Goal: Navigation & Orientation: Find specific page/section

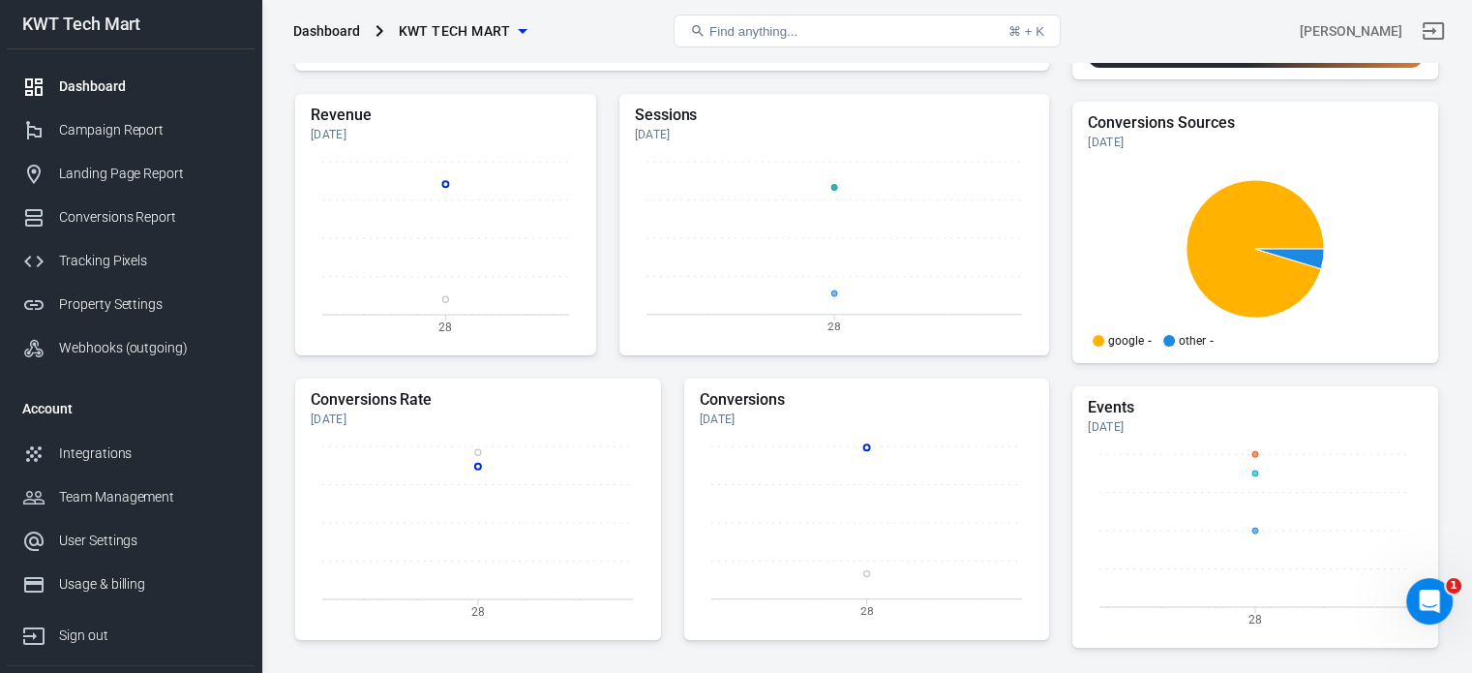
scroll to position [581, 0]
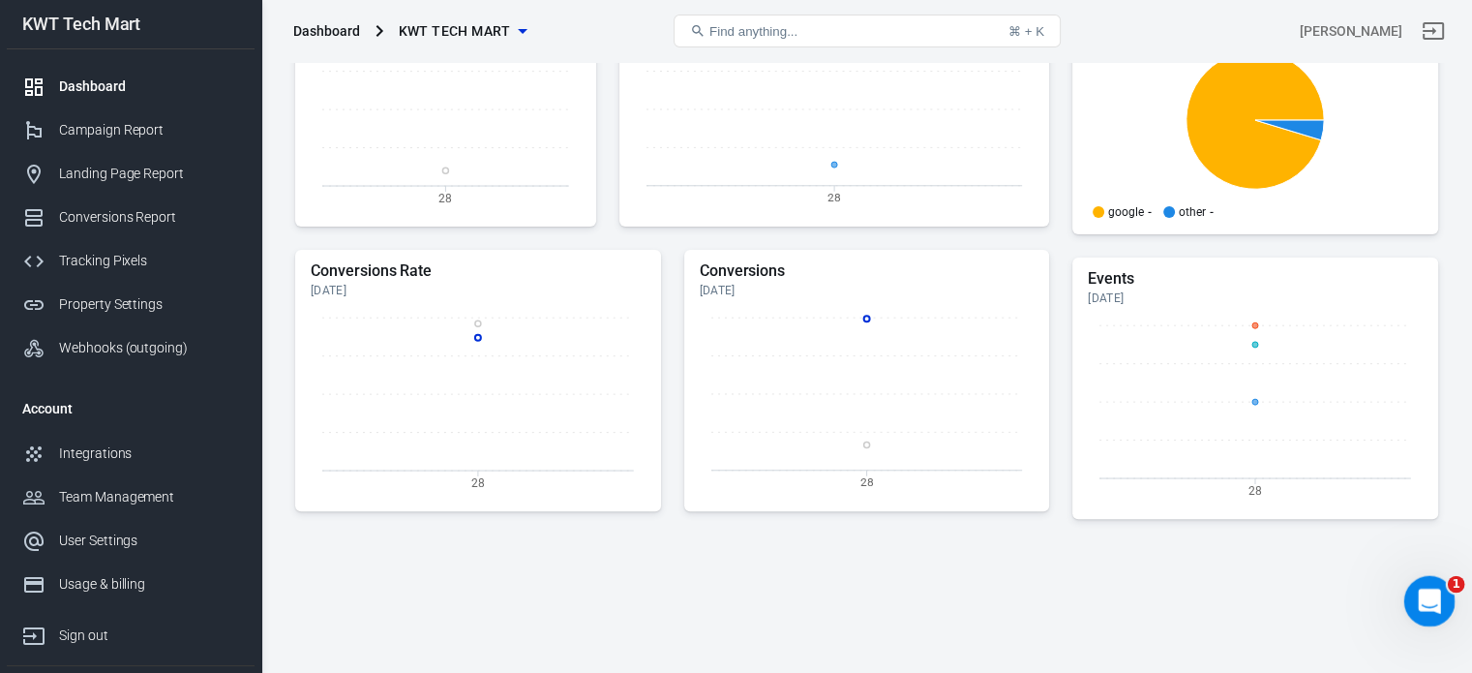
click at [1435, 590] on icon "Open Intercom Messenger" at bounding box center [1427, 599] width 32 height 32
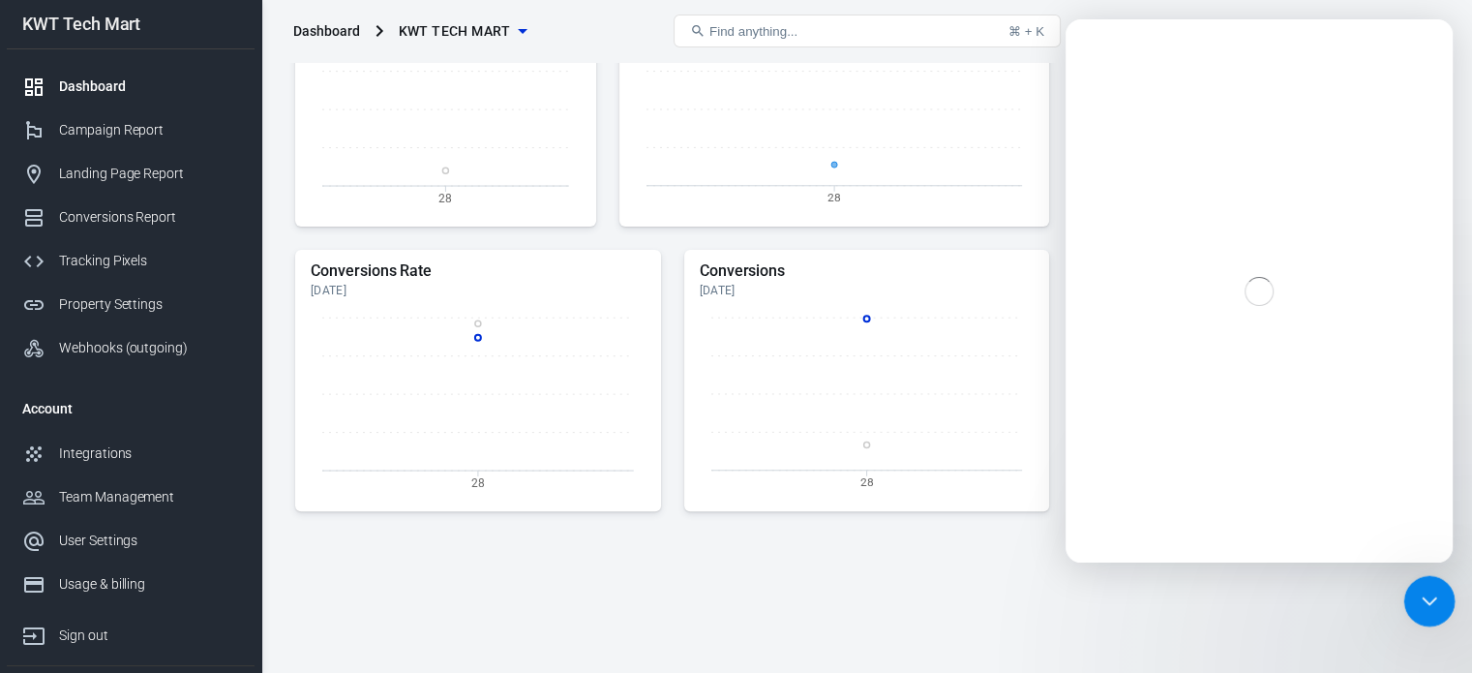
scroll to position [0, 0]
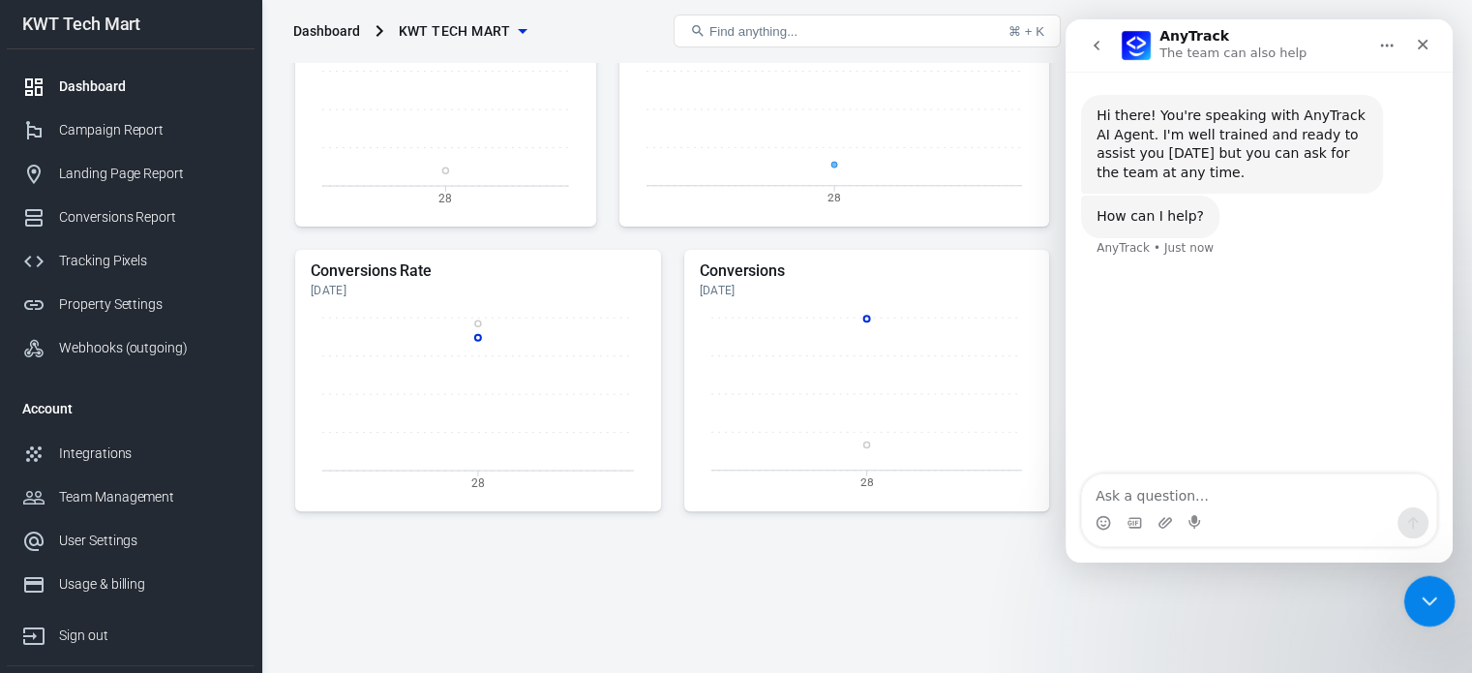
click at [1435, 590] on icon "Close Intercom Messenger" at bounding box center [1426, 598] width 23 height 23
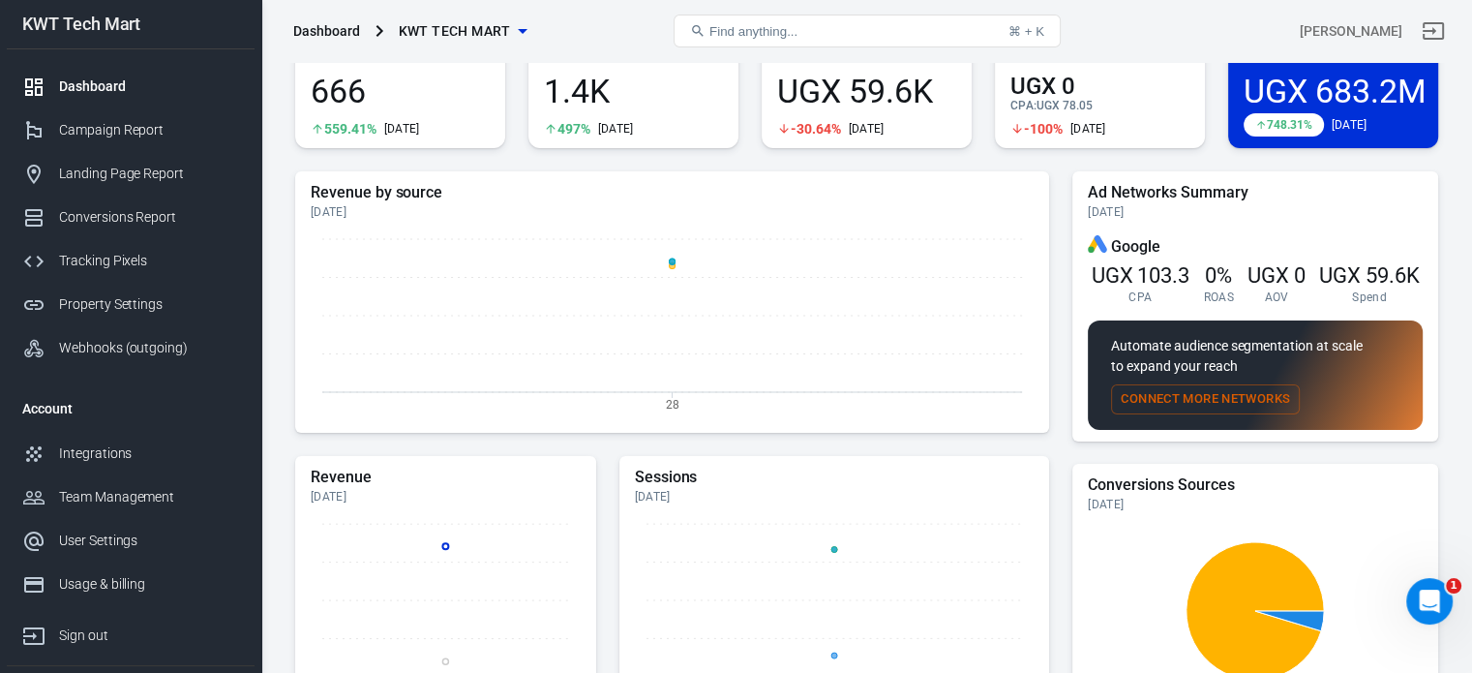
scroll to position [68, 0]
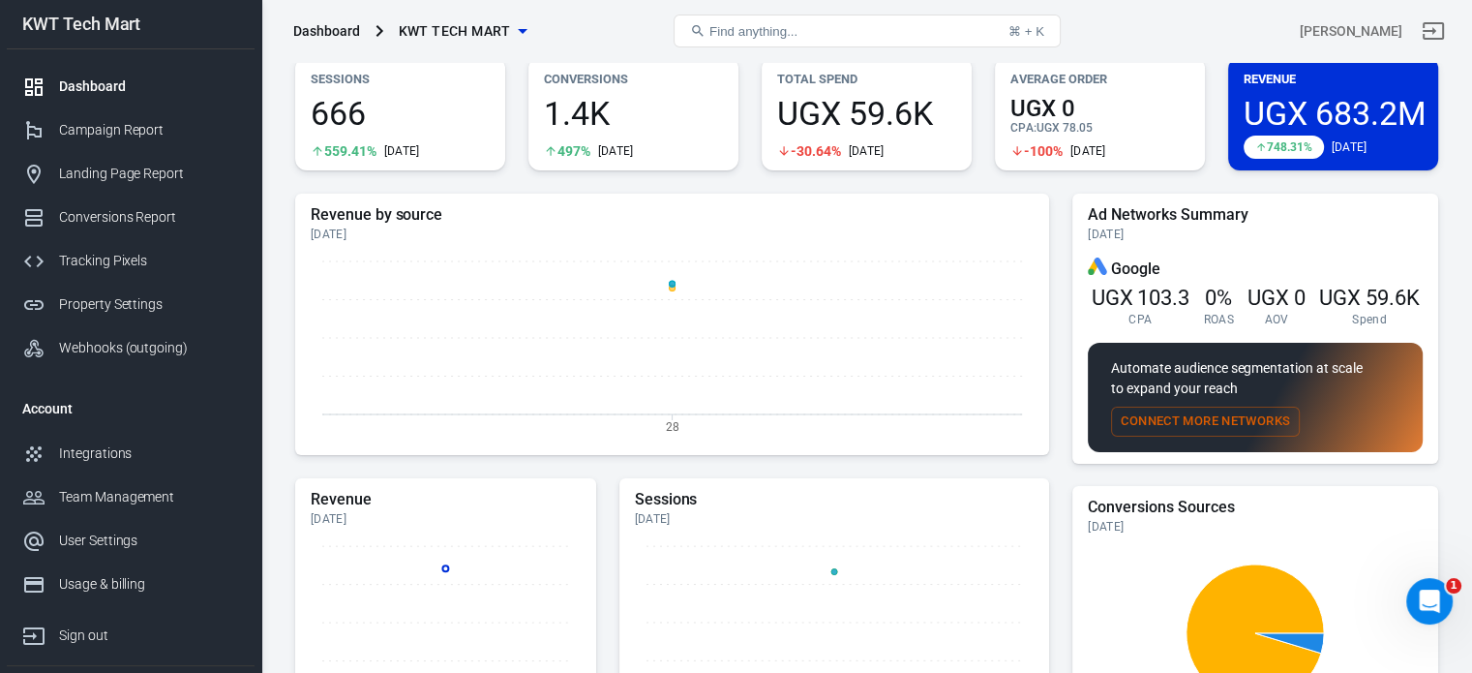
click at [1245, 412] on button "Connect More Networks" at bounding box center [1205, 421] width 189 height 30
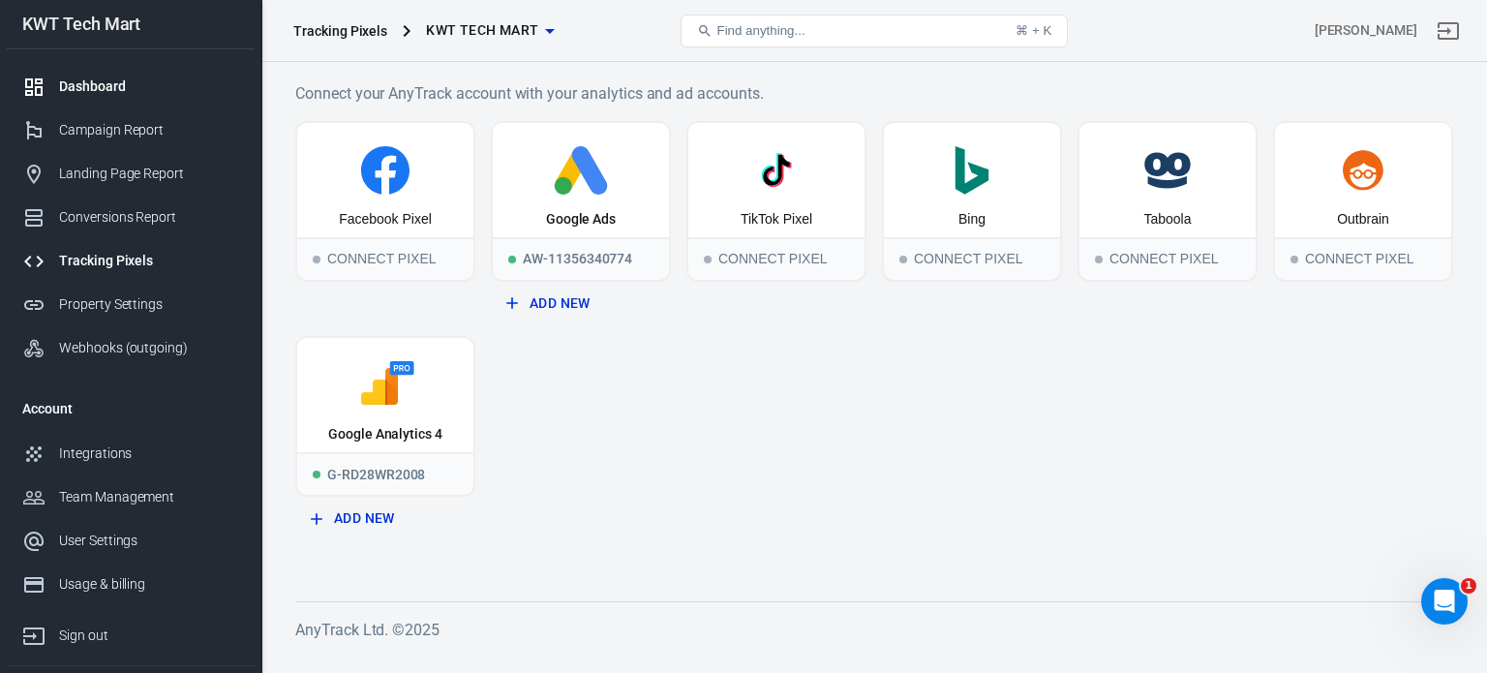
click at [107, 73] on link "Dashboard" at bounding box center [131, 87] width 248 height 44
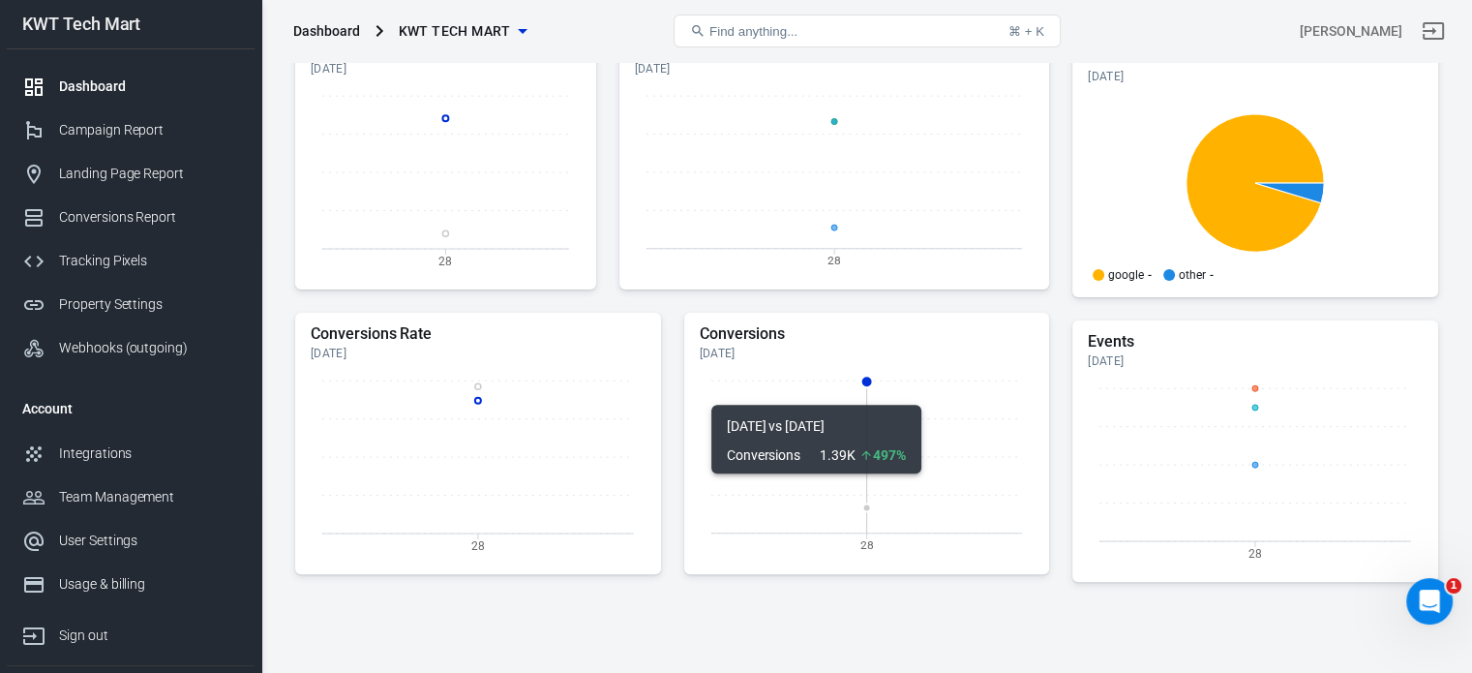
scroll to position [358, 0]
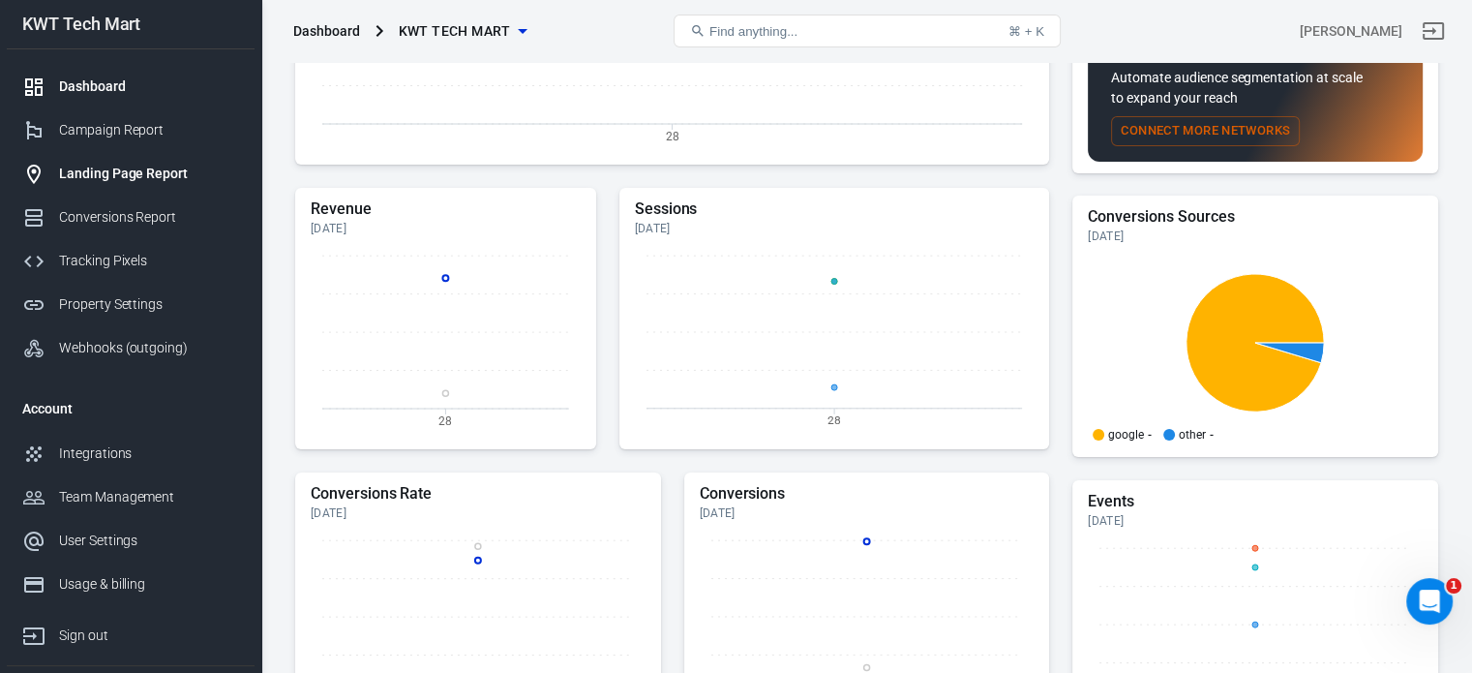
click at [116, 174] on div "Landing Page Report" at bounding box center [149, 174] width 180 height 20
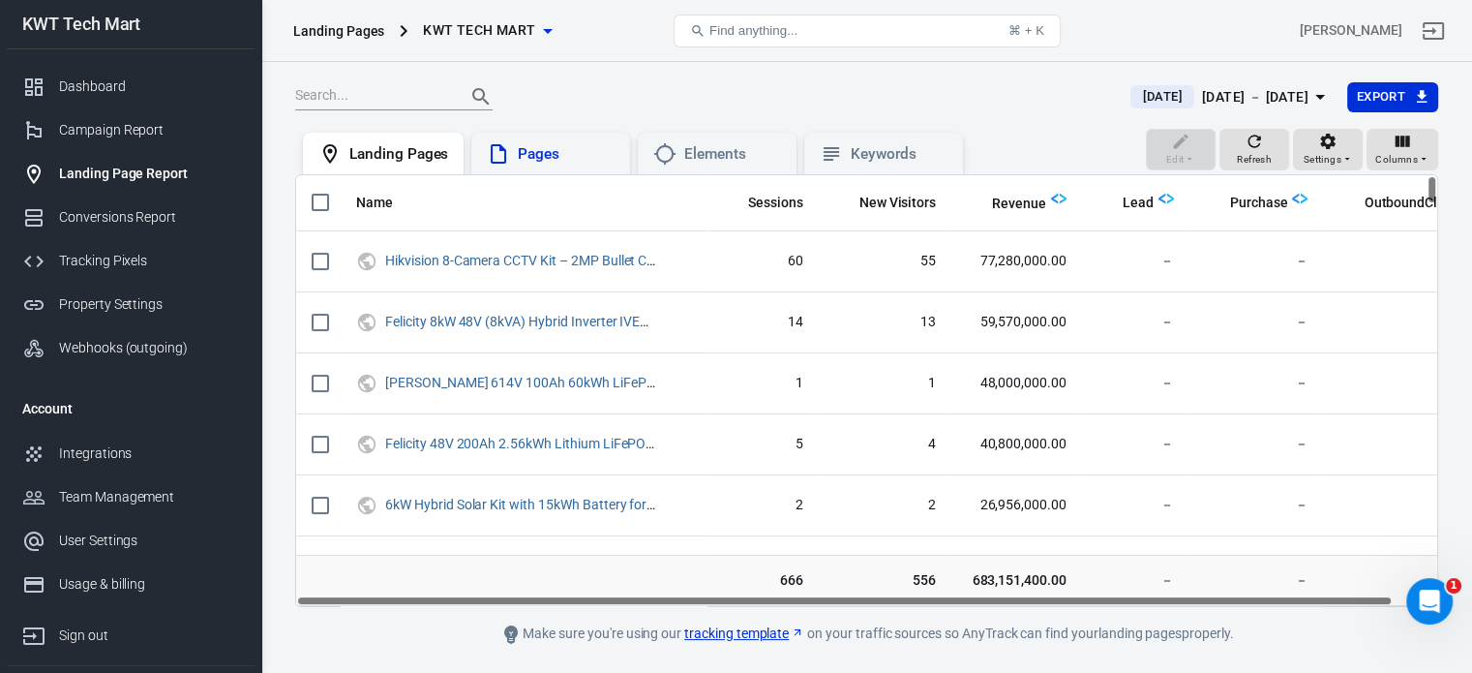
click at [566, 142] on div "Pages" at bounding box center [551, 153] width 128 height 23
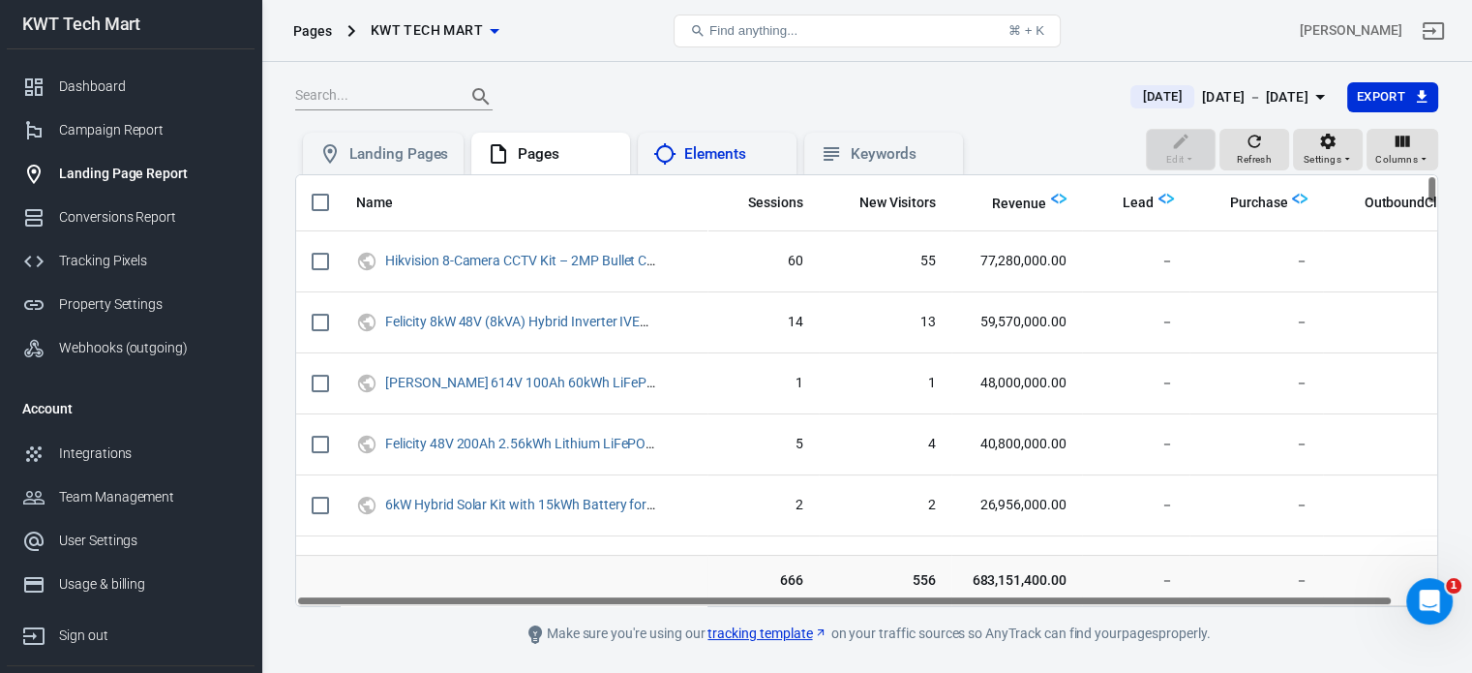
click at [727, 144] on div "Elements" at bounding box center [732, 154] width 97 height 20
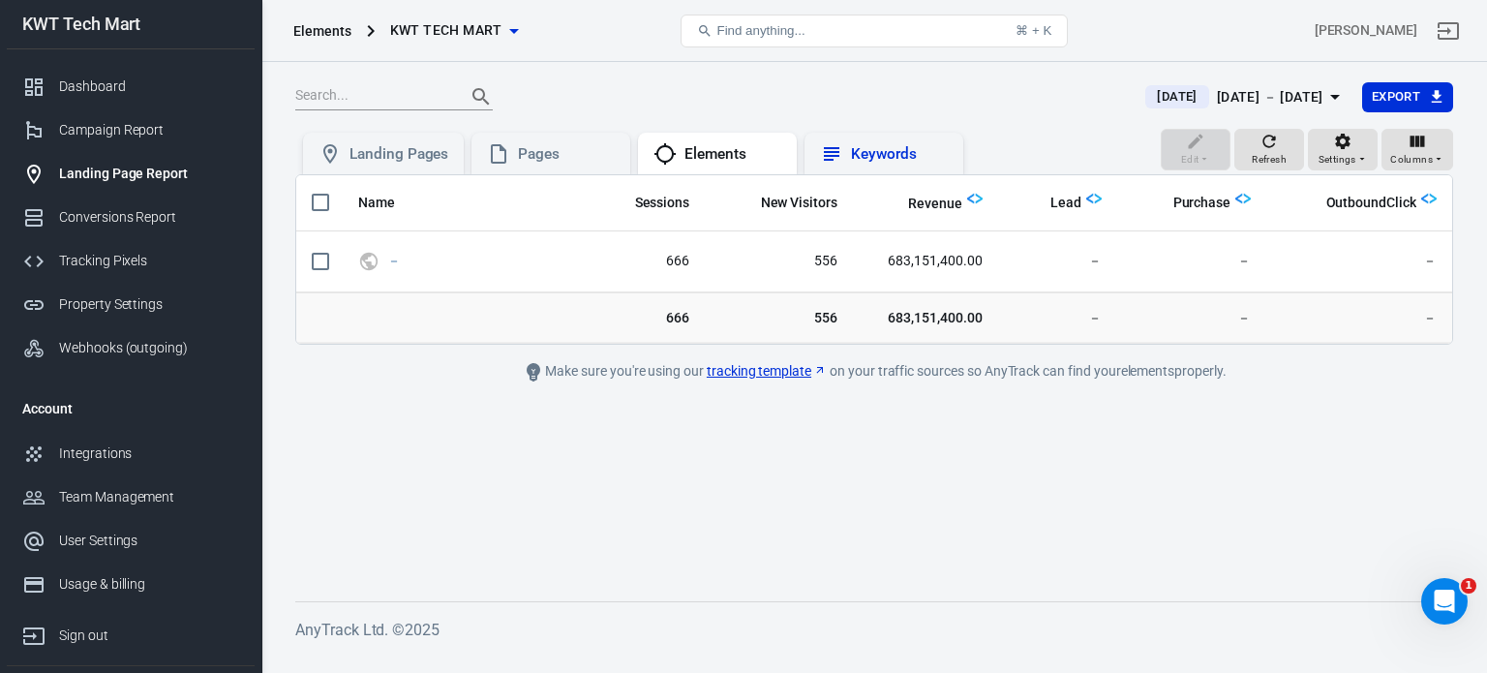
click at [887, 153] on div "Keywords" at bounding box center [899, 154] width 97 height 20
click at [560, 150] on div "Pages" at bounding box center [566, 154] width 97 height 20
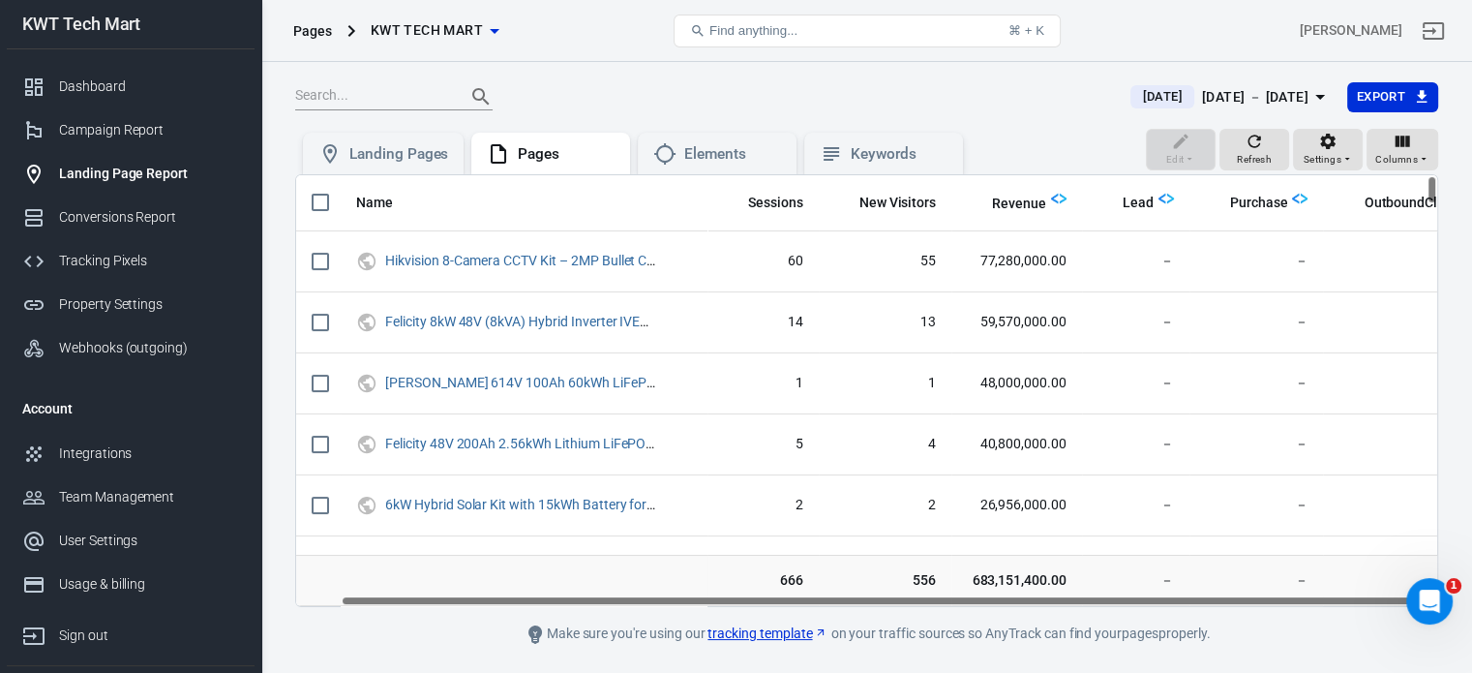
scroll to position [0, 45]
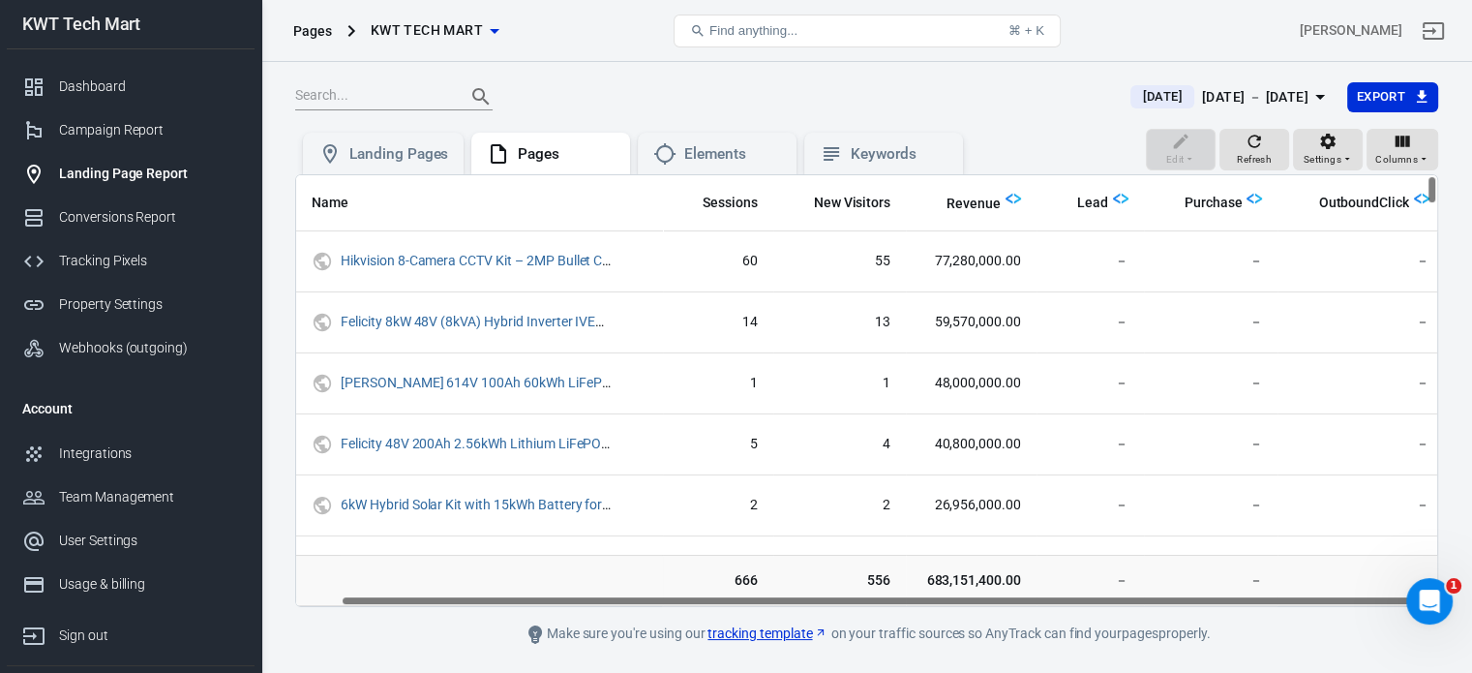
drag, startPoint x: 925, startPoint y: 598, endPoint x: 1052, endPoint y: 589, distance: 127.1
click at [1052, 589] on div "Name Sessions New Visitors Revenue Lead Purchase OutboundClick Hikvision 8-Came…" at bounding box center [866, 390] width 1143 height 433
click at [128, 220] on div "Conversions Report" at bounding box center [149, 217] width 180 height 20
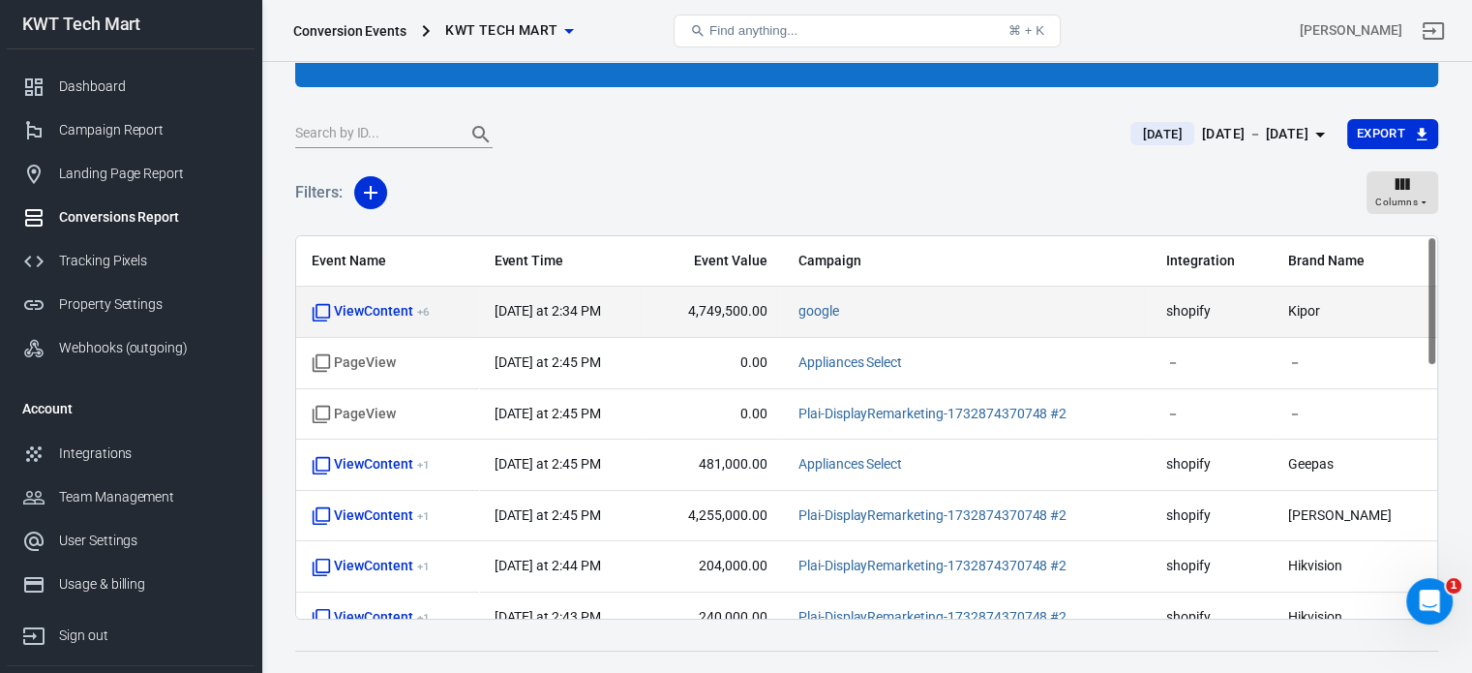
scroll to position [161, 0]
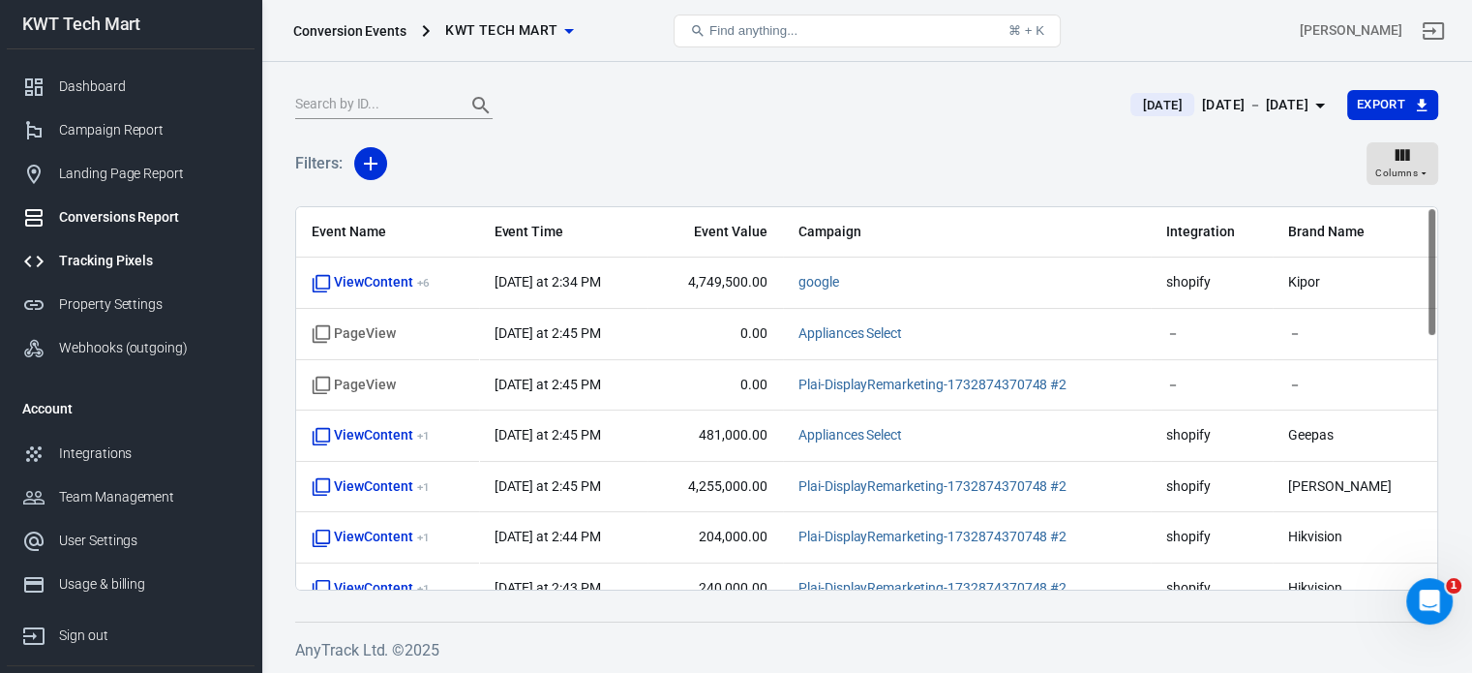
click at [120, 263] on div "Tracking Pixels" at bounding box center [149, 261] width 180 height 20
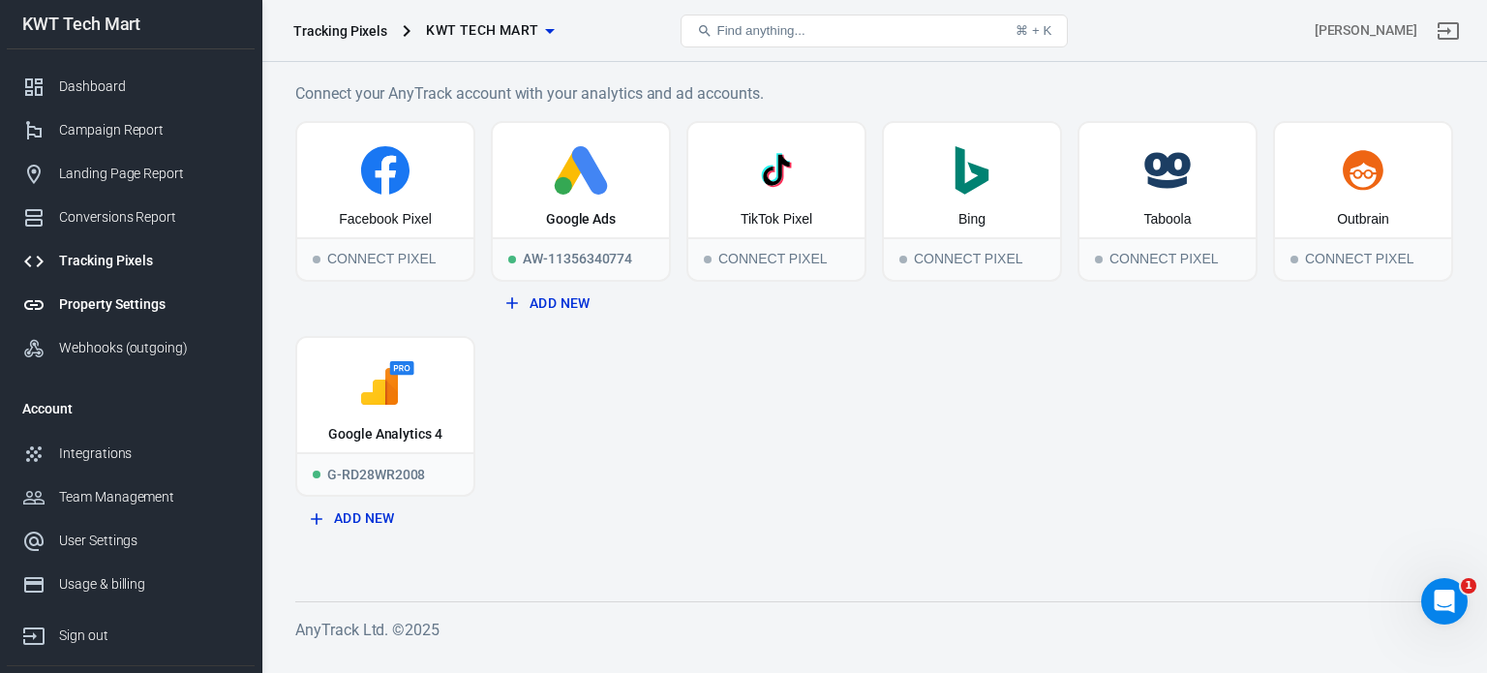
click at [123, 310] on div "Property Settings" at bounding box center [149, 304] width 180 height 20
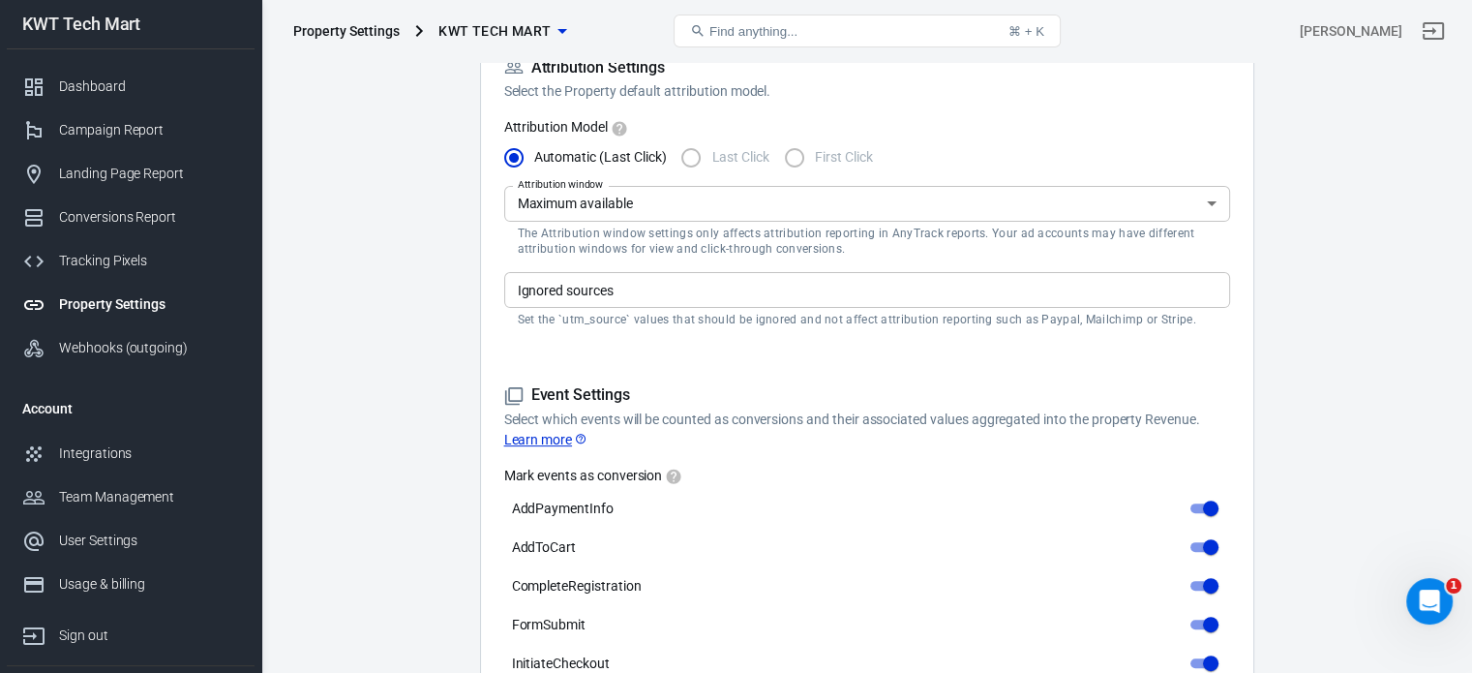
click at [100, 301] on div "Property Settings" at bounding box center [149, 304] width 180 height 20
click at [95, 345] on div "Webhooks (outgoing)" at bounding box center [149, 348] width 180 height 20
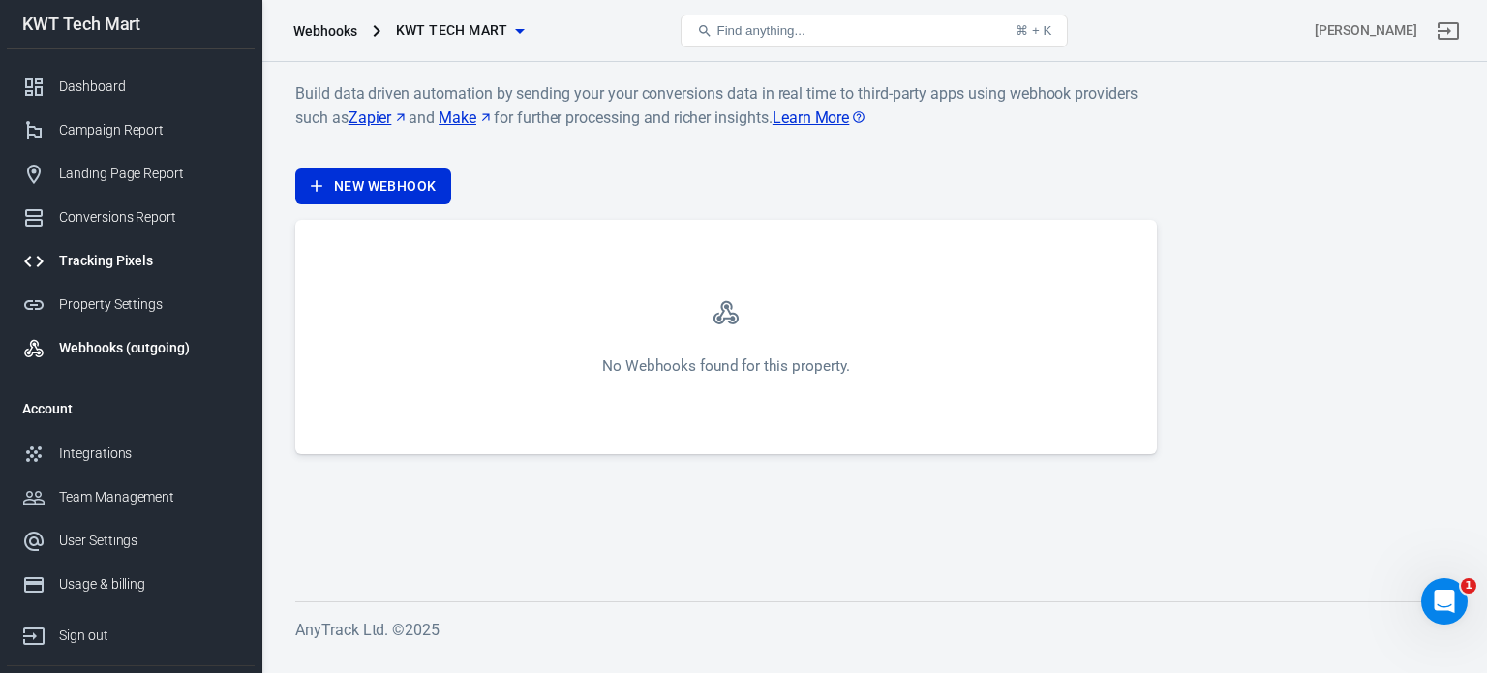
click at [112, 248] on link "Tracking Pixels" at bounding box center [131, 261] width 248 height 44
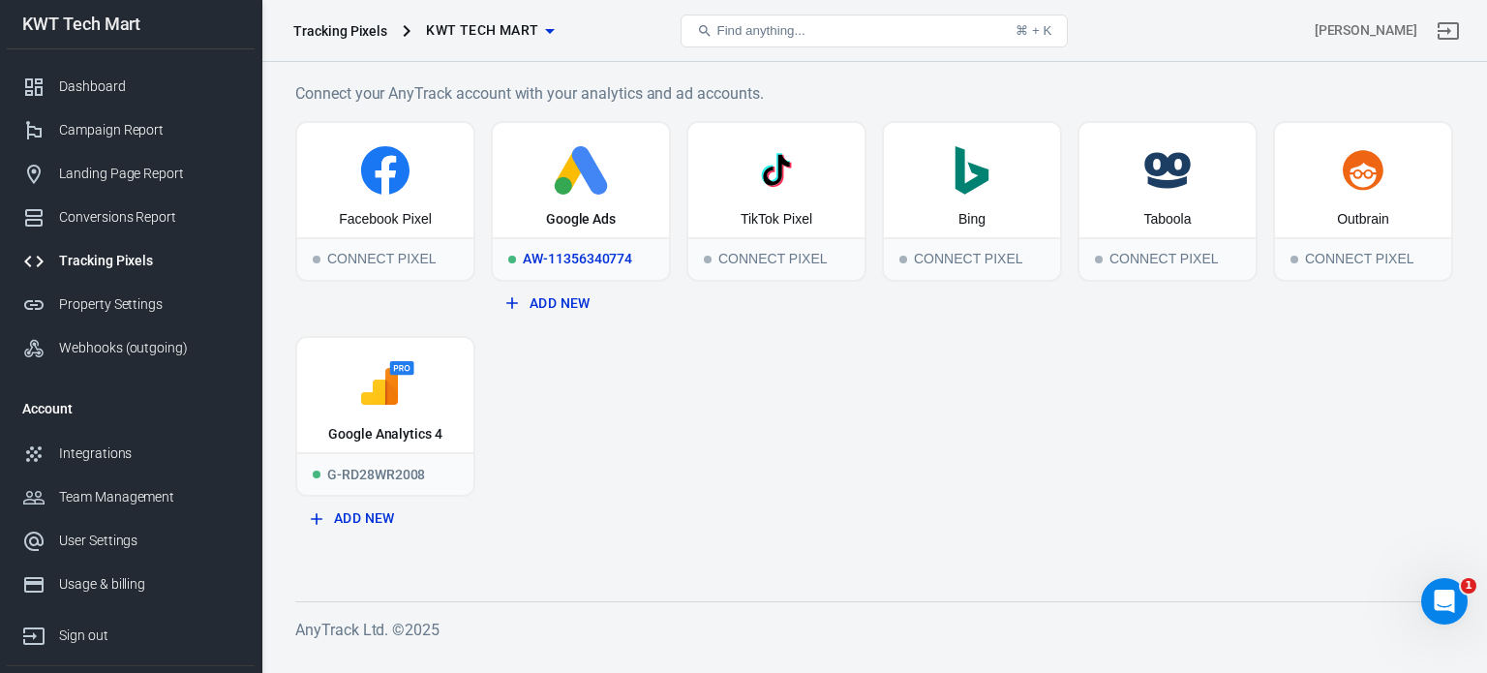
click at [584, 201] on div "Google Ads" at bounding box center [581, 180] width 176 height 114
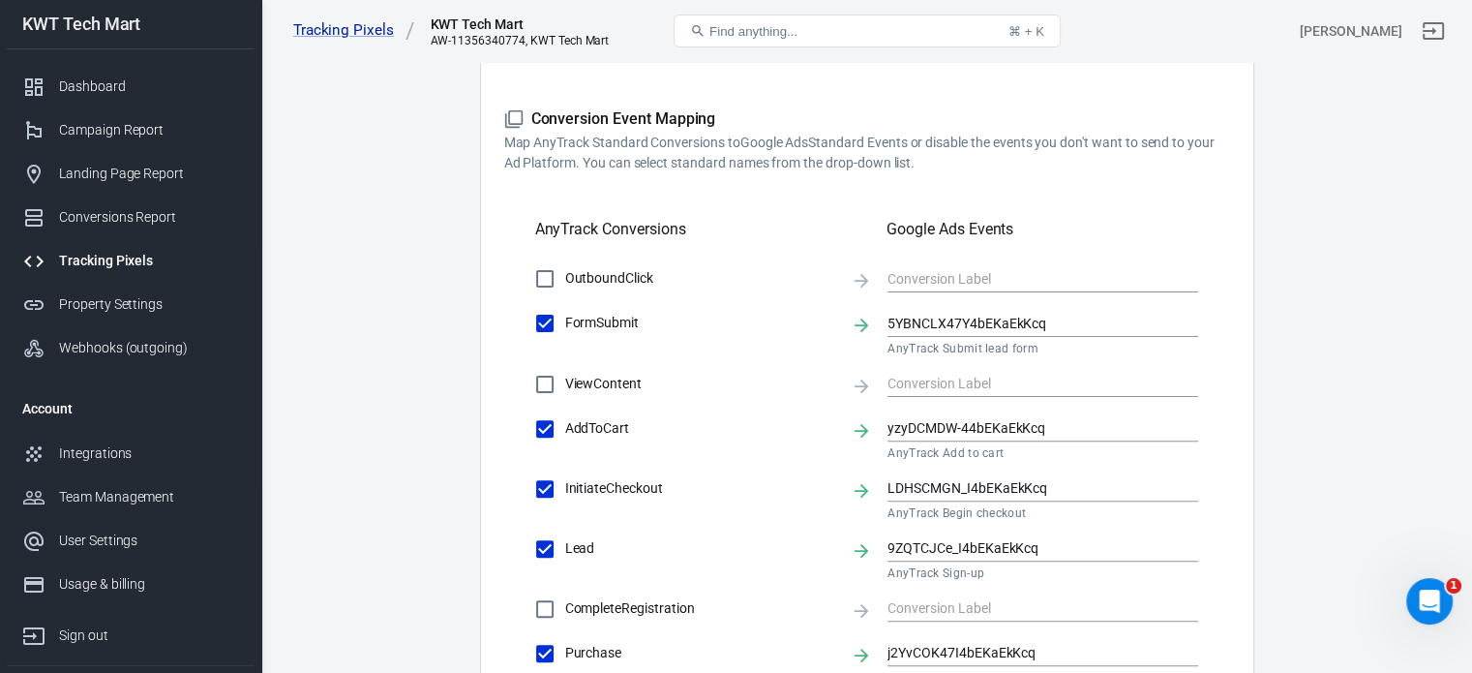
scroll to position [484, 0]
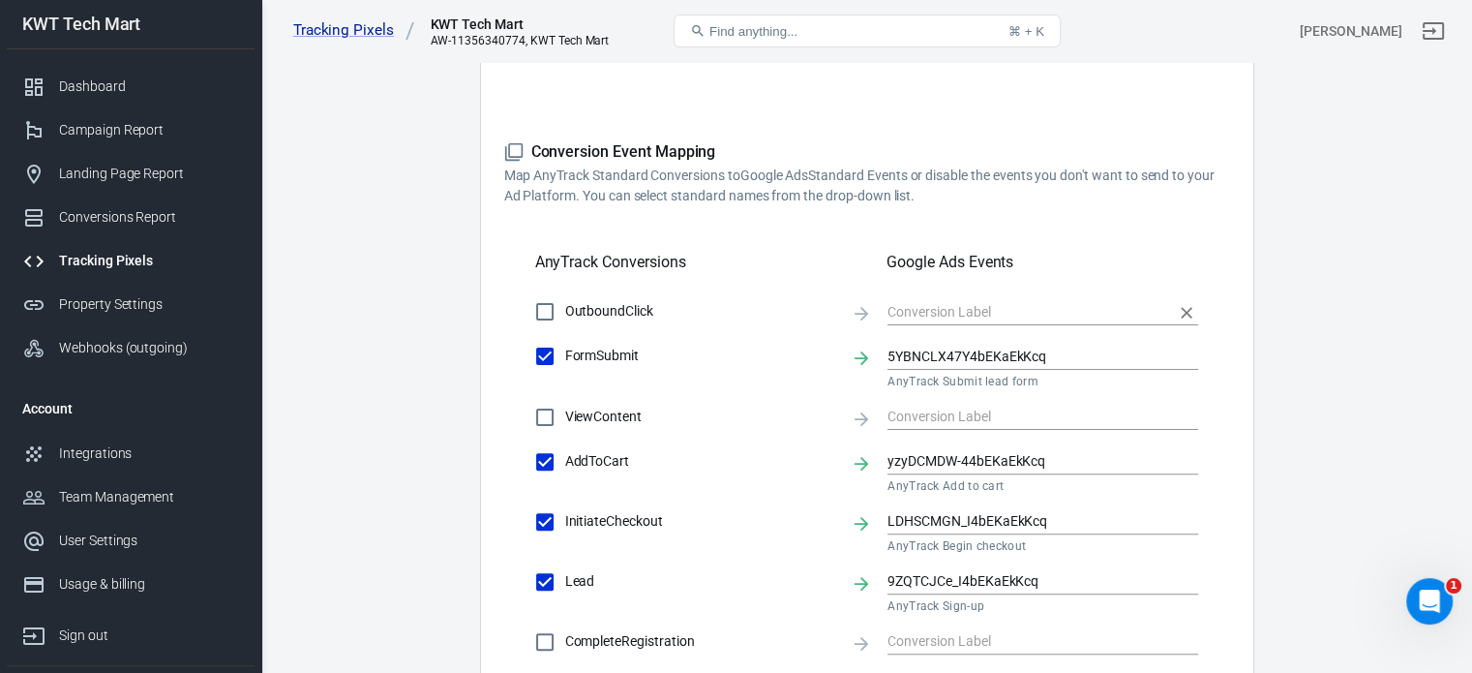
click at [952, 313] on input "text" at bounding box center [1029, 311] width 282 height 24
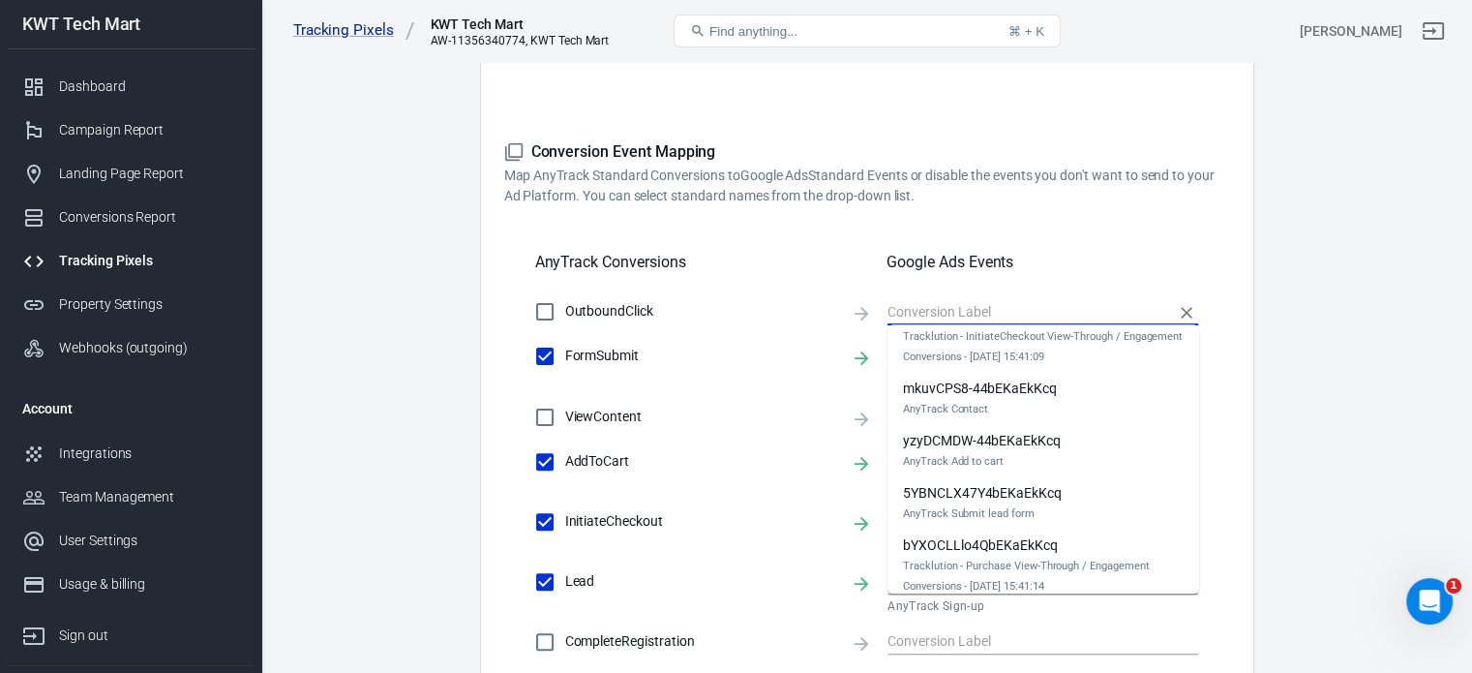
scroll to position [0, 0]
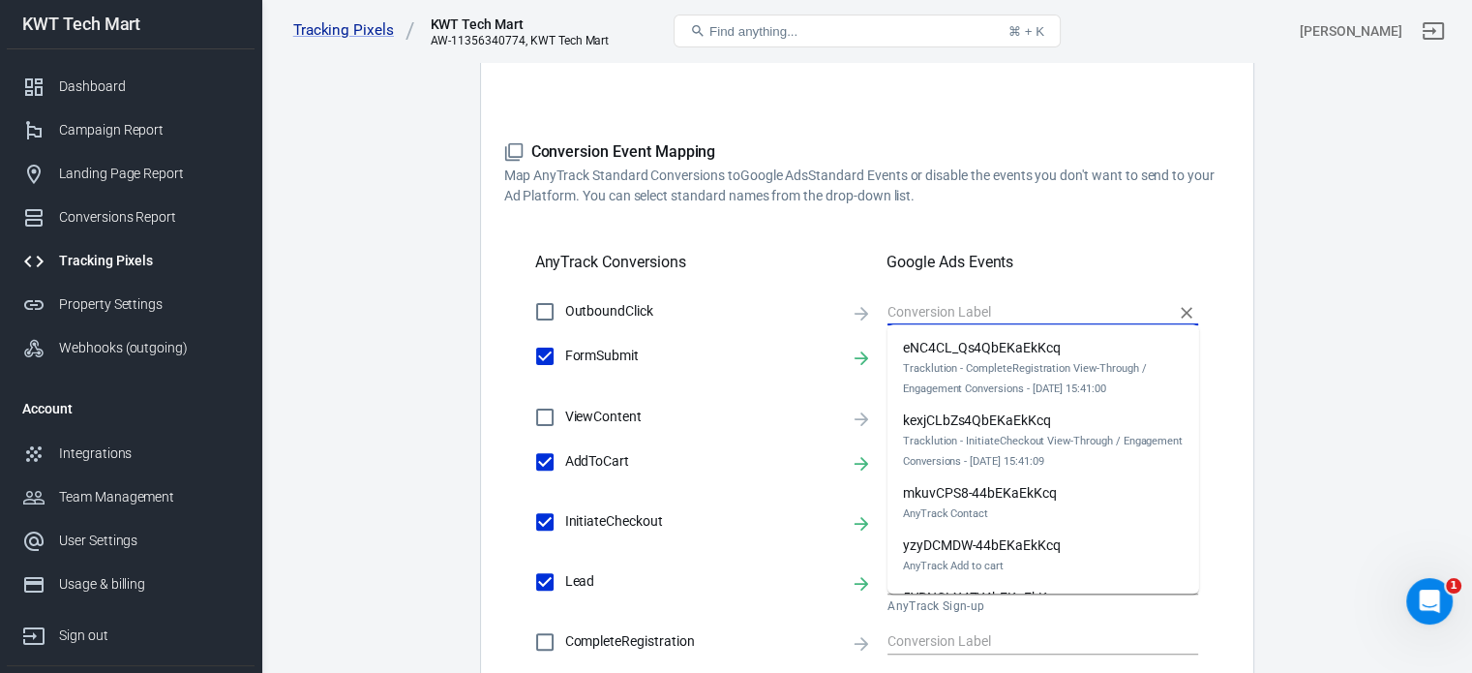
click at [1302, 392] on main "Conversions Ads Integration Settings Conversions Settings Account Connection Co…" at bounding box center [866, 326] width 1143 height 1525
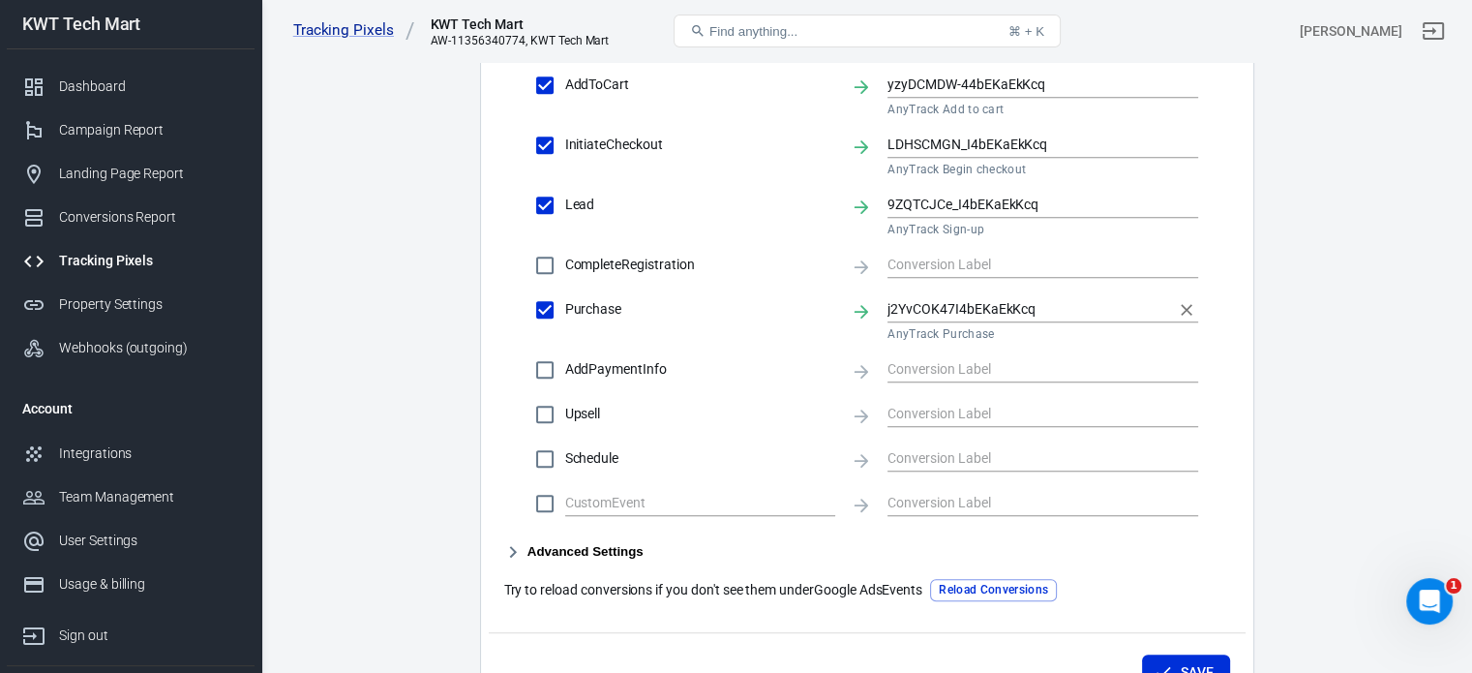
scroll to position [871, 0]
